Goal: Transaction & Acquisition: Purchase product/service

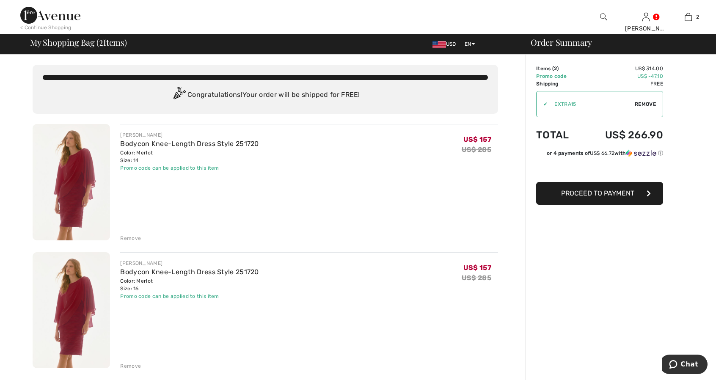
click at [608, 196] on span "Proceed to Payment" at bounding box center [597, 193] width 73 height 8
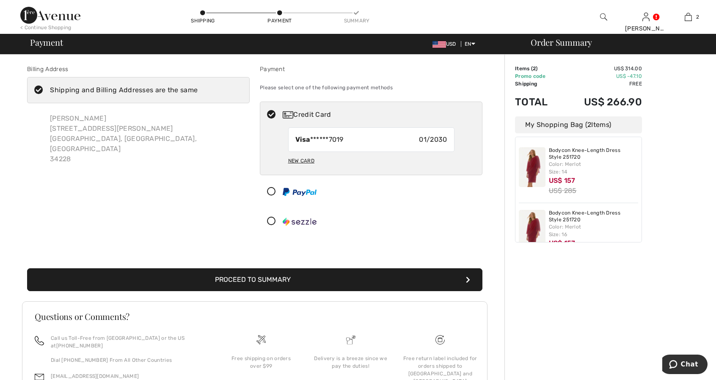
click at [305, 161] on div "New Card" at bounding box center [301, 161] width 26 height 14
radio input "true"
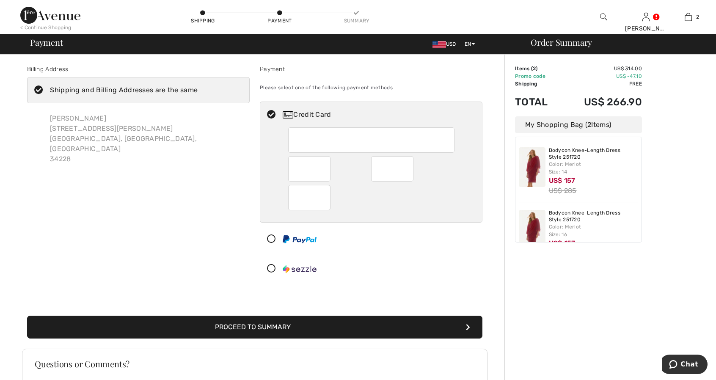
click at [471, 327] on button "Proceed to Summary" at bounding box center [254, 327] width 455 height 23
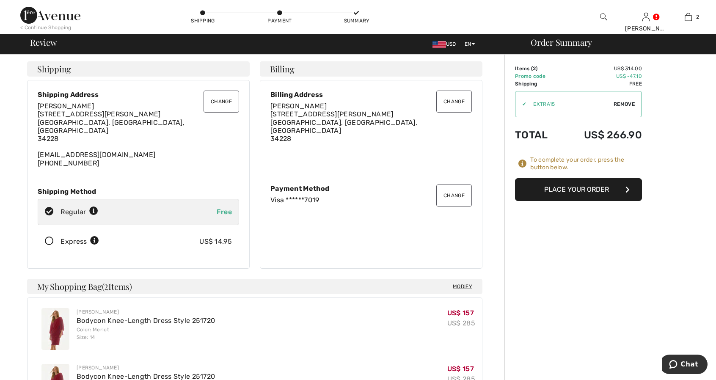
click at [623, 185] on button "Place Your Order" at bounding box center [578, 189] width 127 height 23
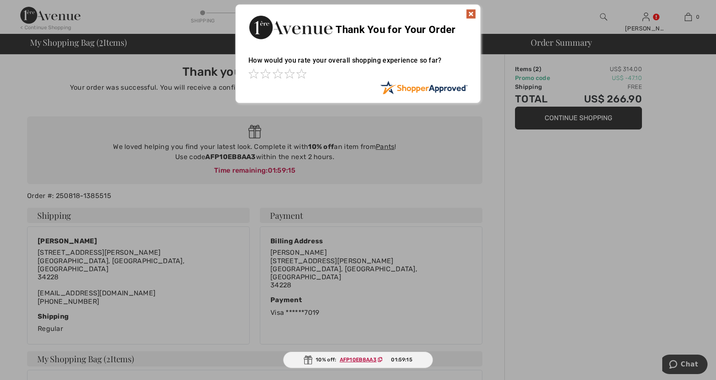
click at [467, 14] on img at bounding box center [471, 14] width 10 height 10
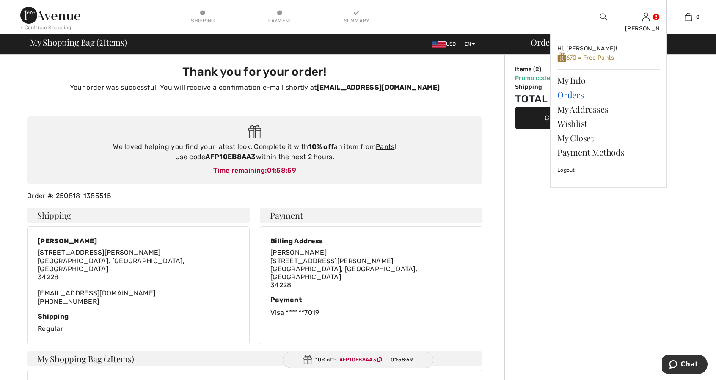
click at [575, 94] on link "Orders" at bounding box center [608, 95] width 102 height 14
